Goal: Task Accomplishment & Management: Complete application form

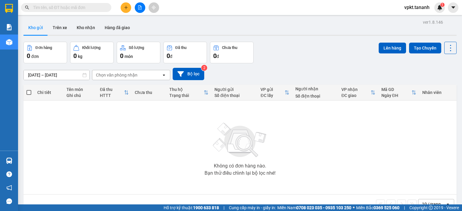
click at [125, 6] on icon "plus" at bounding box center [126, 7] width 4 height 4
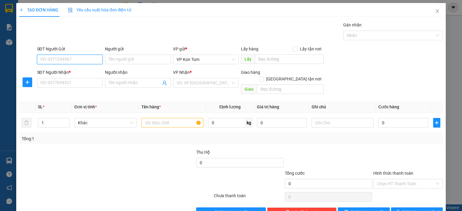
click at [58, 60] on input "SĐT Người Gửi" at bounding box center [70, 60] width 66 height 10
type input "0932055144"
drag, startPoint x: 72, startPoint y: 69, endPoint x: 75, endPoint y: 77, distance: 8.5
click at [72, 69] on div "0932055144 - [GEOGRAPHIC_DATA]" at bounding box center [74, 71] width 68 height 7
type input "VẠN LỢI"
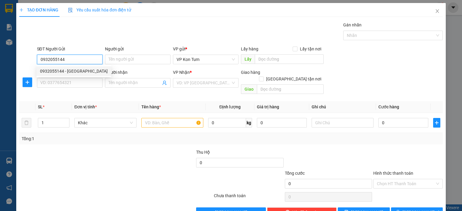
type input "0938099009"
type input "A TUẤN ANH"
type input "GTN/CR80K/ Q2"
type input "50.000"
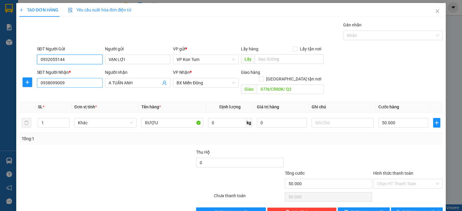
type input "0932055144"
click at [87, 83] on input "0938099009" at bounding box center [70, 83] width 66 height 10
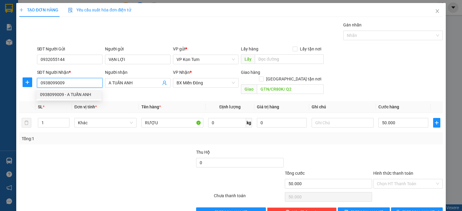
drag, startPoint x: 80, startPoint y: 83, endPoint x: 24, endPoint y: 92, distance: 57.1
click at [24, 92] on div "Transit Pickup Surcharge Ids Transit Deliver Surcharge Ids Transit Deliver Surc…" at bounding box center [231, 120] width 424 height 196
type input "0969814798"
drag, startPoint x: 139, startPoint y: 84, endPoint x: 90, endPoint y: 85, distance: 49.4
click at [90, 85] on div "SĐT Người Nhận * 0969814798 Người nhận A TUẤN ANH A TUẤN ANH VP Nhận * BX Miền …" at bounding box center [240, 83] width 408 height 28
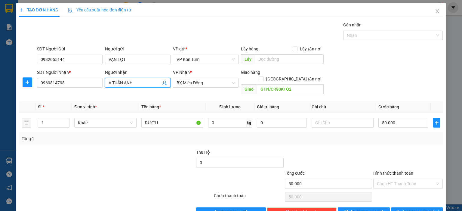
click at [145, 81] on input "A TUẤN ANH" at bounding box center [135, 83] width 52 height 7
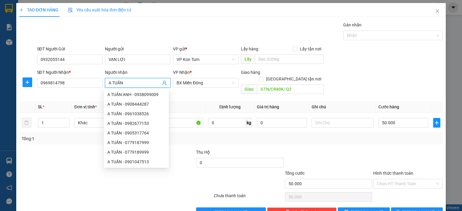
type input "A TUẤN"
click at [354, 83] on div "SĐT Người Nhận * 0969814798 Người nhận A TUẤN VP Nhận * BX Miền Đông Giao hàng …" at bounding box center [240, 83] width 408 height 28
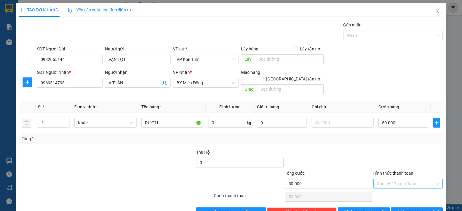
click at [390, 180] on input "Hình thức thanh toán" at bounding box center [406, 184] width 58 height 9
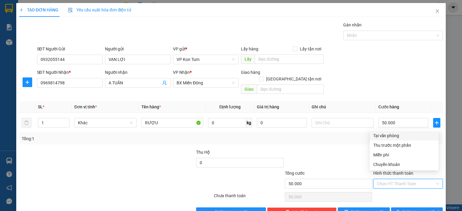
click at [386, 137] on div "Tại văn phòng" at bounding box center [404, 136] width 62 height 7
type input "0"
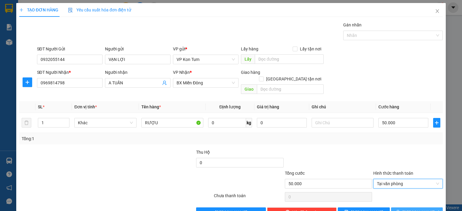
click at [412, 209] on span "[PERSON_NAME] và In" at bounding box center [423, 212] width 42 height 7
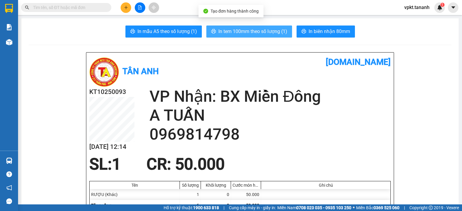
click at [254, 29] on span "In tem 100mm theo số lượng (1)" at bounding box center [252, 32] width 69 height 8
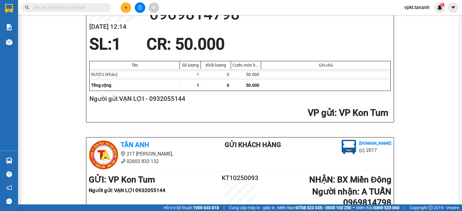
scroll to position [180, 0]
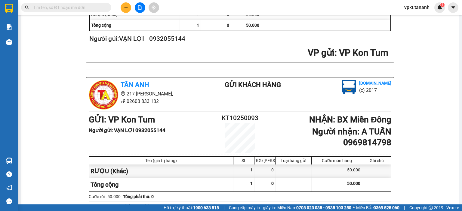
click at [456, 129] on main "In mẫu A5 theo số lượng (1) In tem 100mm theo số lượng (1) In biên nhận 80mm Tâ…" at bounding box center [231, 102] width 462 height 205
